Goal: Obtain resource: Download file/media

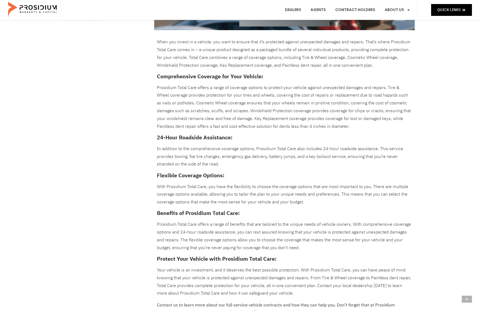
scroll to position [189, 0]
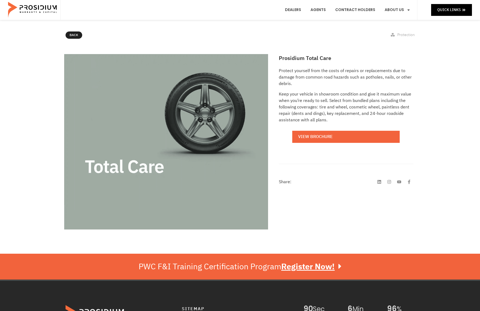
scroll to position [33, 0]
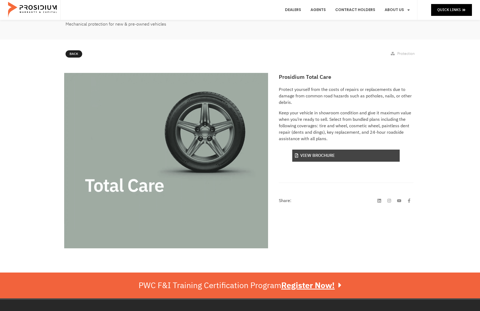
click at [312, 154] on link "View Brochure" at bounding box center [345, 155] width 107 height 12
click at [316, 154] on link "View Brochure" at bounding box center [345, 155] width 107 height 12
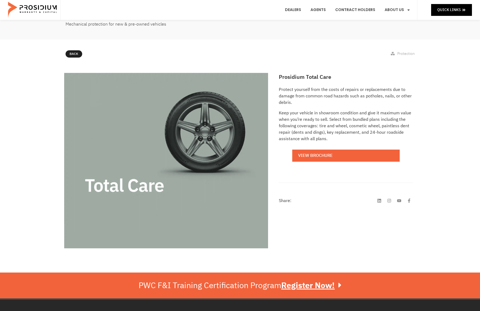
scroll to position [0, 0]
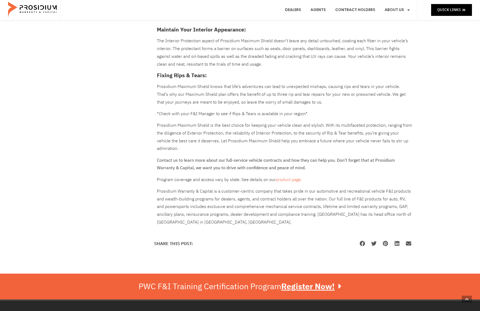
scroll to position [275, 0]
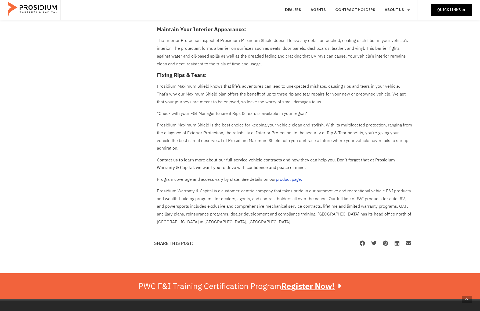
click at [283, 179] on link "product page." at bounding box center [289, 179] width 26 height 6
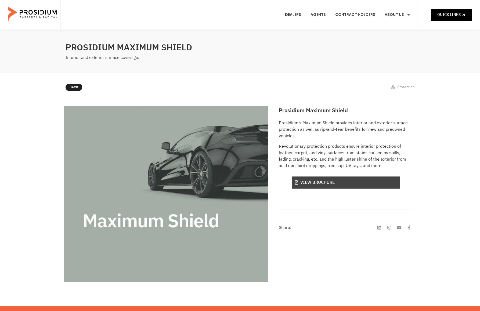
click at [321, 181] on link "View Brochure" at bounding box center [345, 182] width 107 height 12
